Goal: Browse casually: Explore the website without a specific task or goal

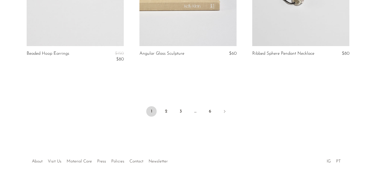
scroll to position [1933, 0]
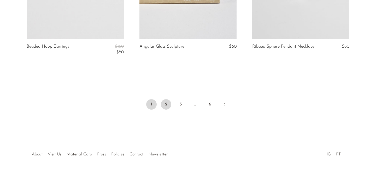
click at [166, 106] on link "2" at bounding box center [166, 104] width 10 height 10
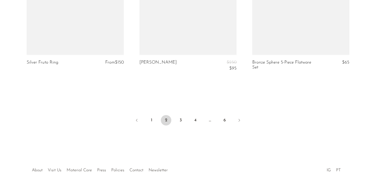
scroll to position [1943, 0]
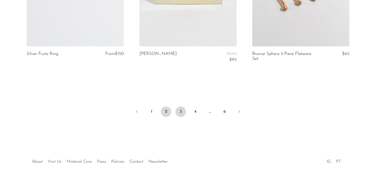
click at [182, 111] on link "3" at bounding box center [180, 112] width 10 height 10
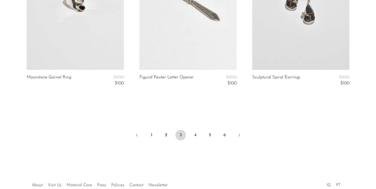
scroll to position [1901, 0]
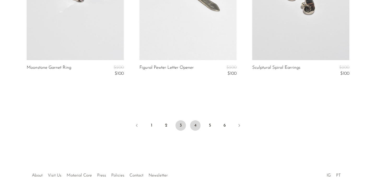
click at [195, 125] on link "4" at bounding box center [195, 126] width 10 height 10
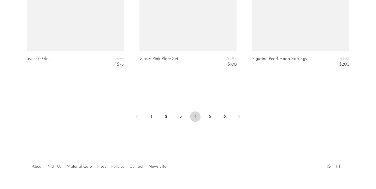
scroll to position [1957, 0]
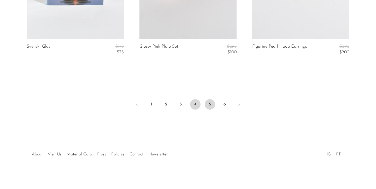
click at [210, 103] on link "5" at bounding box center [210, 104] width 10 height 10
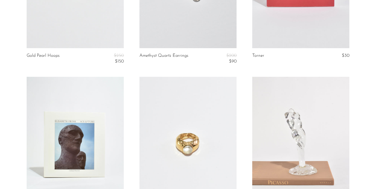
scroll to position [136, 0]
